Goal: Task Accomplishment & Management: Manage account settings

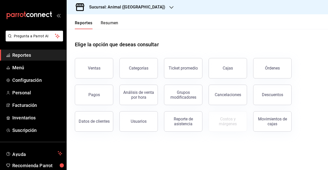
click at [150, 5] on div "Sucursal: Animal ([GEOGRAPHIC_DATA])" at bounding box center [123, 7] width 105 height 14
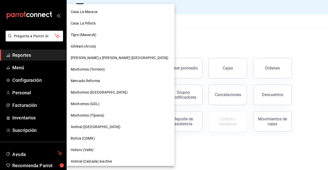
click at [92, 117] on span "Mochomos (Tijuana)" at bounding box center [88, 115] width 34 height 5
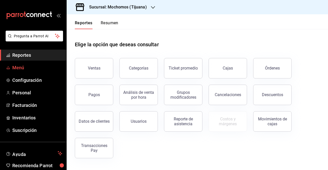
click at [19, 71] on link "Menú" at bounding box center [33, 67] width 66 height 11
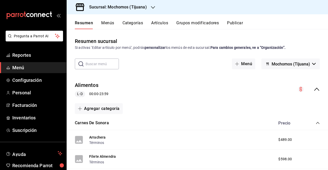
click at [162, 20] on div "Resumen Menús Categorías Artículos Grupos modificadores Publicar" at bounding box center [198, 21] width 262 height 15
click at [162, 22] on button "Artículos" at bounding box center [159, 25] width 17 height 9
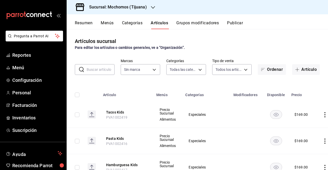
type input "d01c1a80-0c2c-4bb7-96a3-2750fe7e1a71,a374eb17-8ac6-42e7-8227-74a2ddfc174f,358d4…"
type input "c300ab0f-4e96-434a-ab79-9fec8b673c9f"
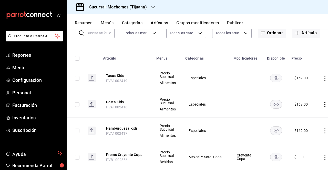
scroll to position [37, 0]
click at [117, 76] on button "Tacos Kids" at bounding box center [126, 75] width 41 height 5
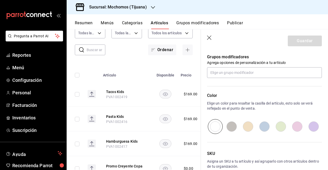
scroll to position [256, 0]
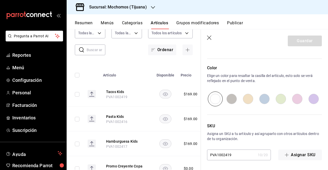
click at [231, 156] on input "PVA1002419" at bounding box center [231, 155] width 49 height 10
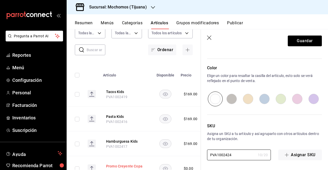
drag, startPoint x: 239, startPoint y: 155, endPoint x: 139, endPoint y: 164, distance: 101.1
click at [139, 164] on main "Artículos sucursal Para editar los artículos o cambios generales, ve a “Organiz…" at bounding box center [198, 99] width 262 height 141
paste input "9"
type input "PVA1002924"
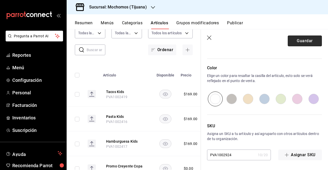
click at [295, 43] on button "Guardar" at bounding box center [305, 41] width 34 height 11
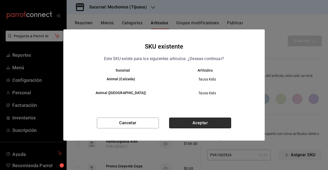
click at [206, 119] on button "Aceptar" at bounding box center [200, 123] width 62 height 11
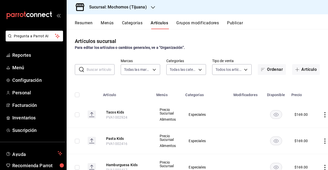
click at [232, 23] on button "Publicar" at bounding box center [235, 25] width 16 height 9
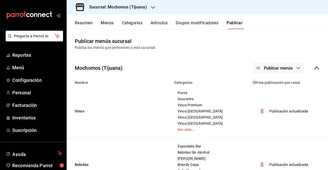
click at [280, 65] on button "Publicar menús" at bounding box center [278, 68] width 51 height 11
click at [277, 85] on span "Punto de venta" at bounding box center [282, 84] width 25 height 5
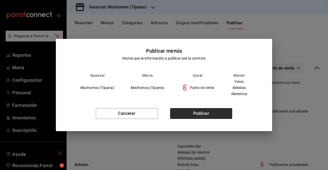
click at [216, 118] on button "Publicar" at bounding box center [201, 113] width 62 height 11
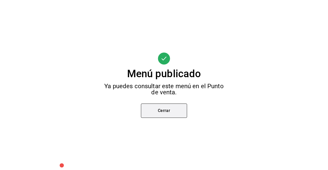
click at [173, 108] on button "Cerrar" at bounding box center [164, 111] width 46 height 14
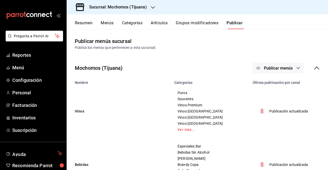
click at [150, 11] on div "Sucursal: Mochomos (Tijuana)" at bounding box center [114, 7] width 86 height 14
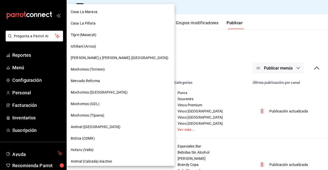
click at [108, 70] on div "Mochomos (Torreon)" at bounding box center [121, 69] width 100 height 5
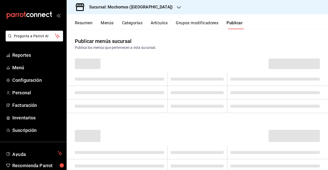
click at [166, 25] on button "Artículos" at bounding box center [159, 25] width 17 height 9
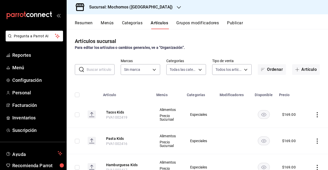
type input "3341872a-5347-4118-8f87-61381635e763,4fab835b-5ce3-44d6-a3b1-a21d3d8a3381,4ccb8…"
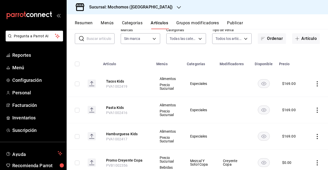
scroll to position [32, 0]
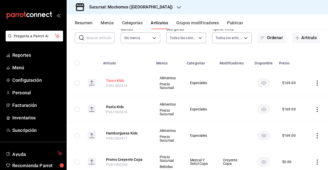
click at [122, 79] on button "Tacos Kids" at bounding box center [126, 80] width 41 height 5
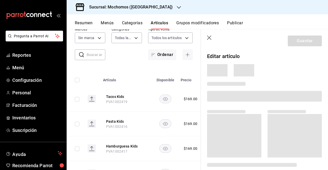
type input "c8544d00-0077-49dd-9e07-f6fffff65e49"
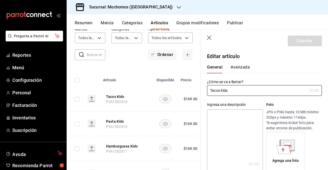
type input "$169.00"
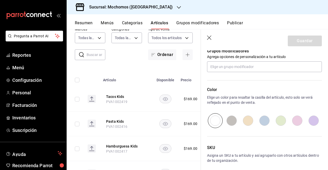
scroll to position [256, 0]
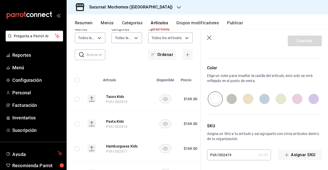
click at [242, 154] on input "PVA1002419" at bounding box center [231, 155] width 49 height 10
drag, startPoint x: 242, startPoint y: 154, endPoint x: 183, endPoint y: 143, distance: 60.3
click at [209, 158] on input "PVA1002419" at bounding box center [231, 155] width 49 height 10
paste input "924"
type input "PVA1002924"
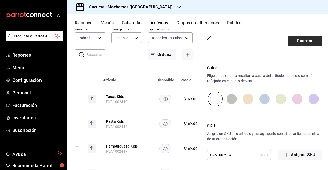
click at [297, 41] on button "Guardar" at bounding box center [305, 41] width 34 height 11
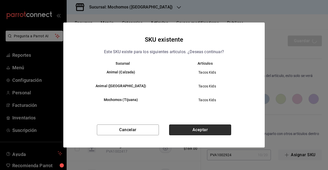
click at [193, 126] on button "Aceptar" at bounding box center [200, 130] width 62 height 11
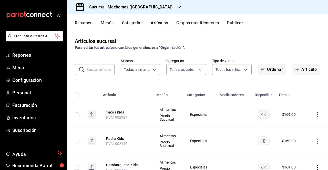
click at [245, 22] on div "Resumen Menús Categorías Artículos Grupos modificadores Publicar" at bounding box center [201, 25] width 253 height 9
click at [227, 23] on div "Resumen Menús Categorías Artículos Grupos modificadores Publicar" at bounding box center [201, 25] width 253 height 9
click at [229, 23] on button "Publicar" at bounding box center [235, 25] width 16 height 9
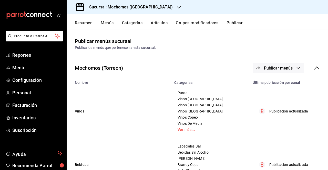
click at [292, 69] on button "Publicar menús" at bounding box center [278, 68] width 51 height 11
click at [279, 80] on li "Punto de venta" at bounding box center [274, 85] width 47 height 14
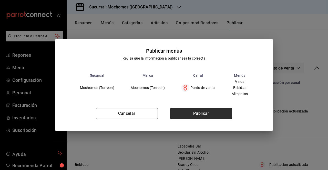
click at [196, 118] on button "Publicar" at bounding box center [201, 113] width 62 height 11
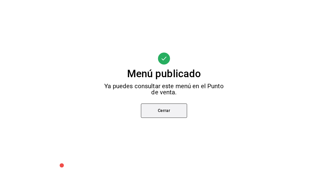
click at [160, 109] on button "Cerrar" at bounding box center [164, 111] width 46 height 14
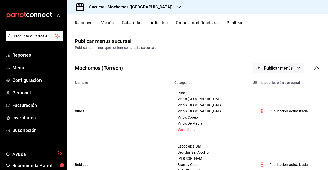
click at [177, 6] on icon "button" at bounding box center [179, 7] width 4 height 4
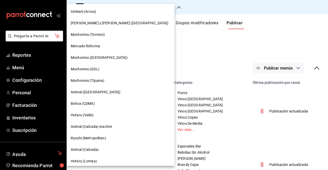
scroll to position [34, 0]
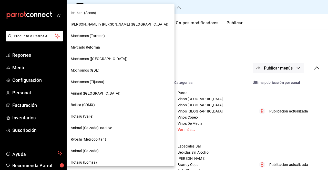
click at [103, 60] on span "Mochomos ([GEOGRAPHIC_DATA])" at bounding box center [99, 58] width 57 height 5
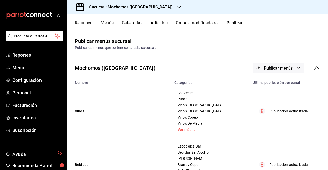
click at [156, 17] on div "Resumen Menús Categorías Artículos Grupos modificadores Publicar" at bounding box center [198, 21] width 262 height 15
click at [158, 19] on div "Resumen Menús Categorías Artículos Grupos modificadores Publicar" at bounding box center [198, 21] width 262 height 15
click at [157, 24] on button "Artículos" at bounding box center [159, 25] width 17 height 9
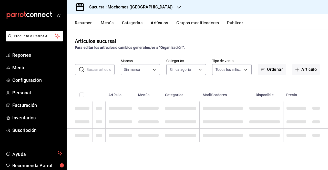
type input "562d5b5b-21a2-4ace-a941-66278f4a6c49"
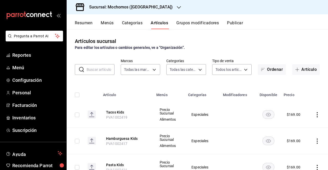
type input "2d195258-a112-483e-9c41-0e6351594330,d48f3e9a-3ab1-4b8f-8ab3-d3938f1810f2,a94d4…"
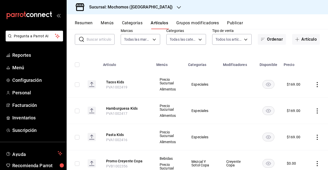
scroll to position [29, 0]
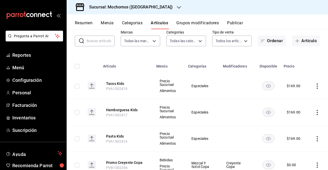
click at [113, 81] on th "Tacos Kids PVA1002419" at bounding box center [126, 86] width 53 height 26
click at [114, 83] on button "Tacos Kids" at bounding box center [126, 83] width 41 height 5
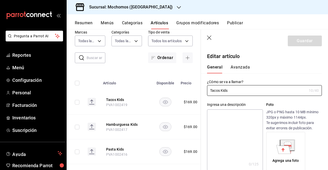
type input "$169.00"
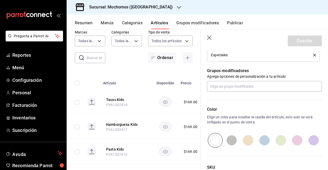
scroll to position [256, 0]
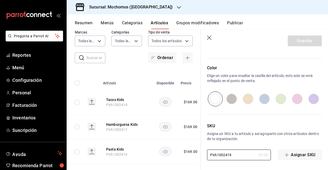
drag, startPoint x: 245, startPoint y: 157, endPoint x: 135, endPoint y: 178, distance: 111.9
click at [135, 170] on html "Pregunta a Parrot AI Reportes Menú Configuración Personal Facturación Inventari…" at bounding box center [164, 85] width 328 height 170
paste input "924"
type input "PVA1002924"
click at [296, 40] on button "Guardar" at bounding box center [305, 41] width 34 height 11
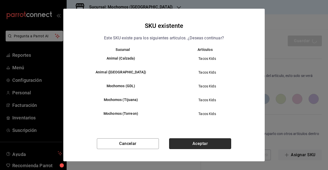
click at [202, 142] on button "Aceptar" at bounding box center [200, 144] width 62 height 11
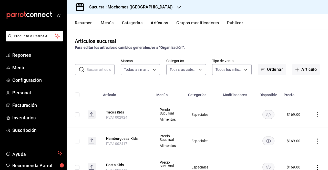
click at [154, 6] on div "Sucursal: Mochomos ([GEOGRAPHIC_DATA])" at bounding box center [127, 7] width 112 height 14
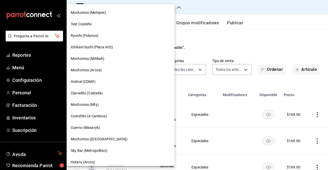
scroll to position [402, 0]
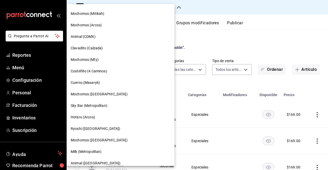
click at [96, 84] on span "Cuerno (Masaryk)" at bounding box center [85, 82] width 29 height 5
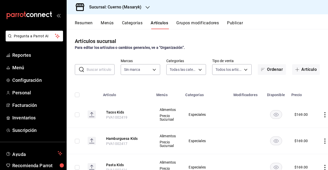
type input "c67b51a2-384c-483e-a5be-40afd3eac247,ec1a4520-4a99-4810-921e-4abf40ebc8c6,cd2d5…"
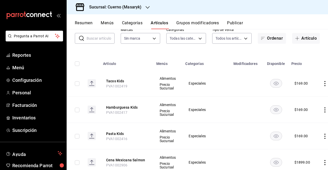
scroll to position [33, 0]
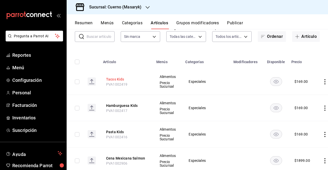
click at [115, 78] on button "Tacos Kids" at bounding box center [126, 79] width 41 height 5
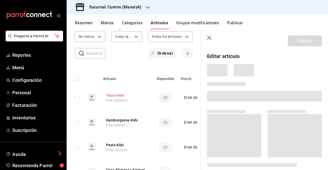
type input "4ea0d660-02b3-4785-bb88-48b5ef6e196c"
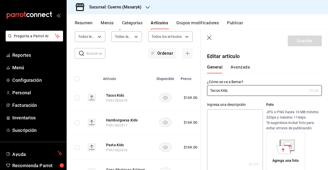
type input "$169.00"
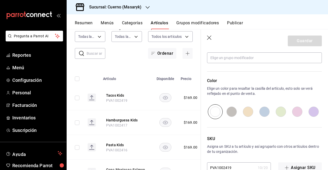
scroll to position [254, 0]
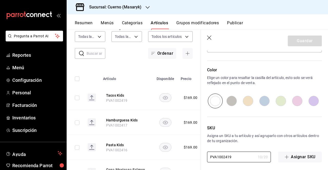
drag, startPoint x: 237, startPoint y: 158, endPoint x: 175, endPoint y: 158, distance: 62.0
click at [175, 158] on main "Artículos sucursal Para editar los artículos o cambios generales, ve a “Organiz…" at bounding box center [198, 99] width 262 height 141
paste input "924"
type input "PVA1002924"
click at [298, 45] on button "Guardar" at bounding box center [305, 41] width 34 height 11
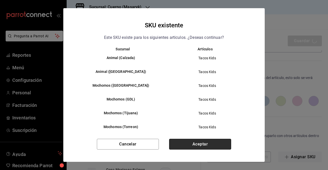
click at [197, 149] on button "Aceptar" at bounding box center [200, 144] width 62 height 11
click at [197, 149] on div "Cancelar Aceptar" at bounding box center [164, 150] width 202 height 23
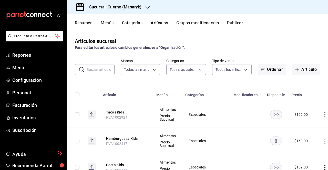
click at [232, 25] on button "Publicar" at bounding box center [235, 25] width 16 height 9
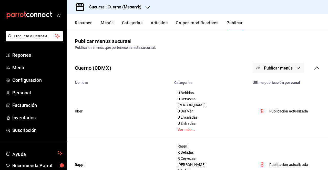
click at [273, 72] on button "Publicar menús" at bounding box center [278, 68] width 51 height 11
click at [273, 89] on li "Punto de venta" at bounding box center [274, 85] width 47 height 14
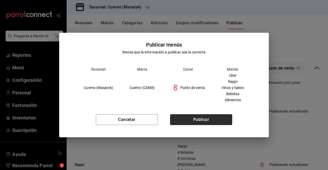
click at [220, 121] on button "Publicar" at bounding box center [201, 120] width 62 height 11
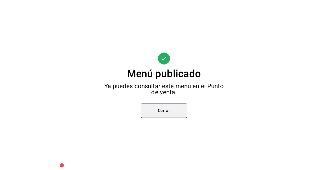
click at [173, 108] on button "Cerrar" at bounding box center [164, 111] width 46 height 14
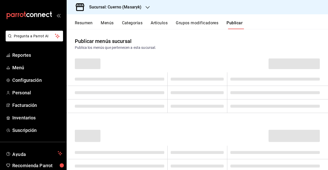
click at [137, 8] on h3 "Sucursal: Cuerno (Masaryk)" at bounding box center [113, 7] width 56 height 6
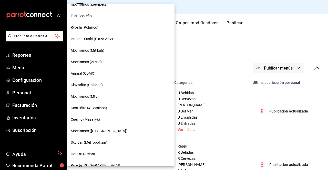
scroll to position [407, 0]
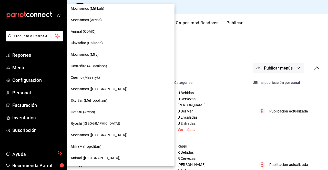
click at [103, 156] on div "Animal ([GEOGRAPHIC_DATA])" at bounding box center [121, 159] width 108 height 12
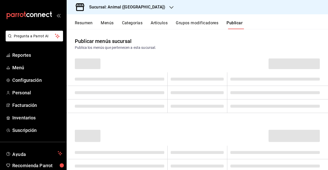
click at [156, 25] on button "Artículos" at bounding box center [159, 25] width 17 height 9
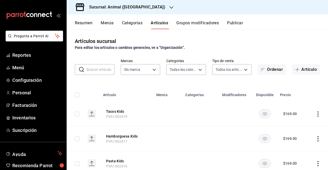
type input "ab590da7-d0c4-47a8-ac4f-44aecaaca930,928f1d8c-49b4-4cad-a5c8-35f7885dcb7c,2440b…"
click at [120, 108] on th "Tacos Kids PVA1002419" at bounding box center [126, 114] width 53 height 25
click at [120, 111] on button "Tacos Kids" at bounding box center [126, 111] width 41 height 5
type input "3f39fcdc-c8c4-4fff-883a-47b345d9391c"
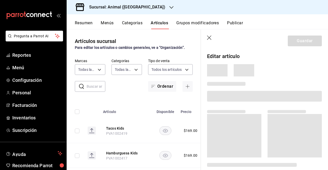
scroll to position [197, 0]
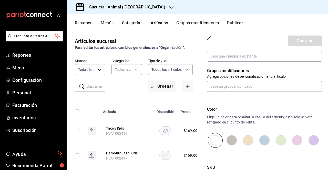
type input "$169.00"
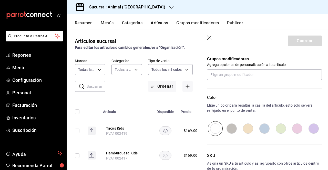
scroll to position [239, 0]
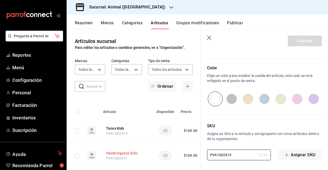
drag, startPoint x: 244, startPoint y: 153, endPoint x: 138, endPoint y: 154, distance: 105.9
click at [138, 154] on main "Artículos sucursal Para editar los artículos o cambios generales, ve a “Organiz…" at bounding box center [198, 99] width 262 height 141
paste input "924"
type input "PVA1002924"
click at [294, 40] on button "Guardar" at bounding box center [305, 41] width 34 height 11
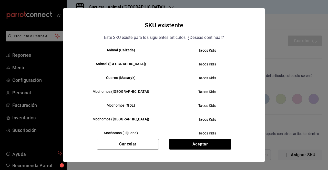
scroll to position [0, 0]
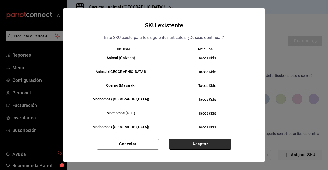
click at [200, 143] on button "Aceptar" at bounding box center [200, 144] width 62 height 11
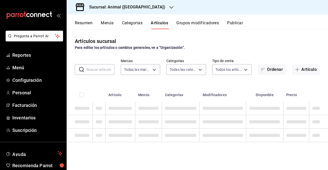
click at [200, 143] on div "Artículos sucursal Para editar los artículos o cambios generales, ve a “Organiz…" at bounding box center [198, 99] width 262 height 141
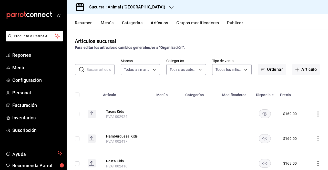
click at [242, 26] on button "Publicar" at bounding box center [235, 25] width 16 height 9
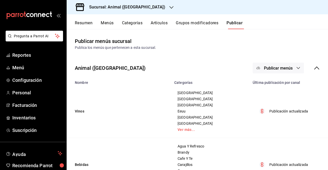
click at [283, 66] on span "Publicar menús" at bounding box center [278, 68] width 29 height 5
click at [279, 79] on li "Punto de venta" at bounding box center [274, 85] width 47 height 14
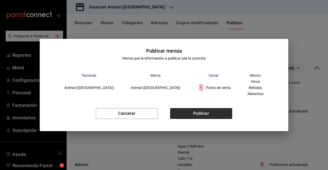
click at [202, 112] on button "Publicar" at bounding box center [201, 113] width 62 height 11
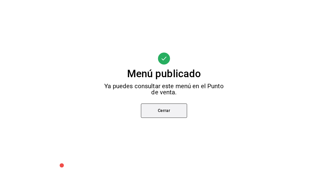
click at [162, 111] on button "Cerrar" at bounding box center [164, 111] width 46 height 14
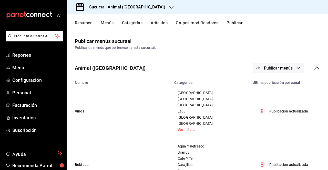
click at [136, 12] on div "Sucursal: Animal ([GEOGRAPHIC_DATA])" at bounding box center [123, 7] width 105 height 14
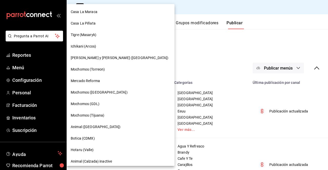
click at [93, 73] on div "Mochomos (Torreon)" at bounding box center [121, 70] width 108 height 12
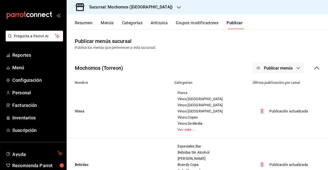
click at [165, 25] on button "Artículos" at bounding box center [159, 25] width 17 height 9
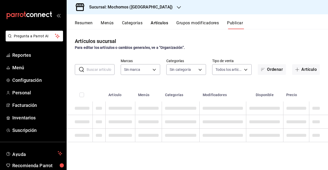
type input "c8544d00-0077-49dd-9e07-f6fffff65e49"
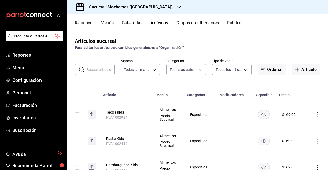
type input "3341872a-5347-4118-8f87-61381635e763,4fab835b-5ce3-44d6-a3b1-a21d3d8a3381,4ccb8…"
click at [155, 4] on div "Sucursal: Mochomos ([GEOGRAPHIC_DATA])" at bounding box center [127, 7] width 112 height 14
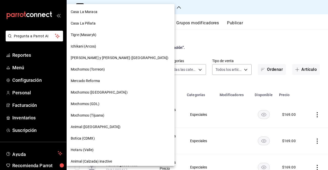
click at [148, 37] on div at bounding box center [164, 85] width 328 height 170
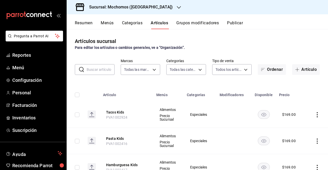
click at [144, 11] on div "Sucursal: Mochomos ([GEOGRAPHIC_DATA])" at bounding box center [127, 7] width 112 height 14
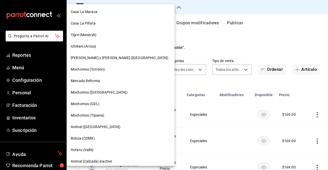
click at [115, 91] on div "Mochomos ([GEOGRAPHIC_DATA])" at bounding box center [121, 92] width 100 height 5
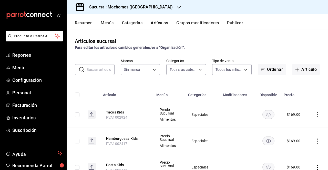
type input "2d195258-a112-483e-9c41-0e6351594330,d48f3e9a-3ab1-4b8f-8ab3-d3938f1810f2,a94d4…"
click at [159, 10] on div "Sucursal: Mochomos ([GEOGRAPHIC_DATA])" at bounding box center [127, 7] width 112 height 14
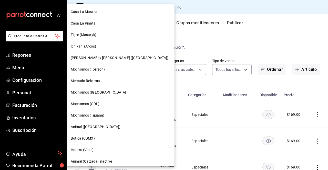
type input "562d5b5b-21a2-4ace-a941-66278f4a6c49"
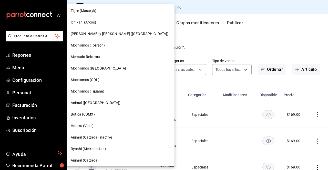
scroll to position [29, 0]
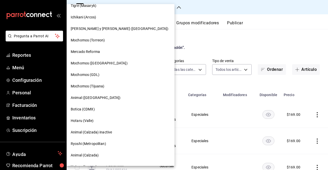
click at [95, 82] on div "Mochomos (Tijuana)" at bounding box center [121, 87] width 108 height 12
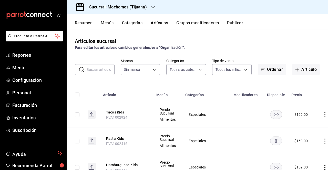
type input "d01c1a80-0c2c-4bb7-96a3-2750fe7e1a71,a374eb17-8ac6-42e7-8227-74a2ddfc174f,358d4…"
type input "c300ab0f-4e96-434a-ab79-9fec8b673c9f"
click at [148, 9] on div "Sucursal: Mochomos (Tijuana)" at bounding box center [114, 7] width 86 height 14
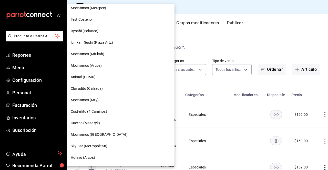
scroll to position [363, 0]
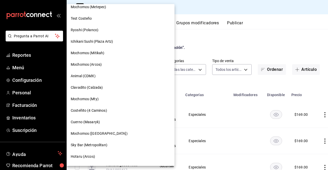
click at [85, 121] on span "Cuerno (Masaryk)" at bounding box center [85, 122] width 29 height 5
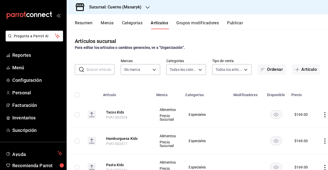
type input "c67b51a2-384c-483e-a5be-40afd3eac247,ec1a4520-4a99-4810-921e-4abf40ebc8c6,cd2d5…"
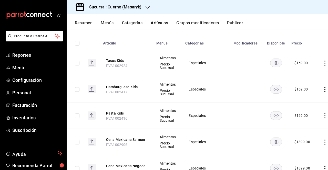
type input "4ea0d660-02b3-4785-bb88-48b5ef6e196c"
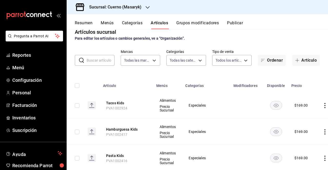
scroll to position [0, 0]
